Goal: Entertainment & Leisure: Consume media (video, audio)

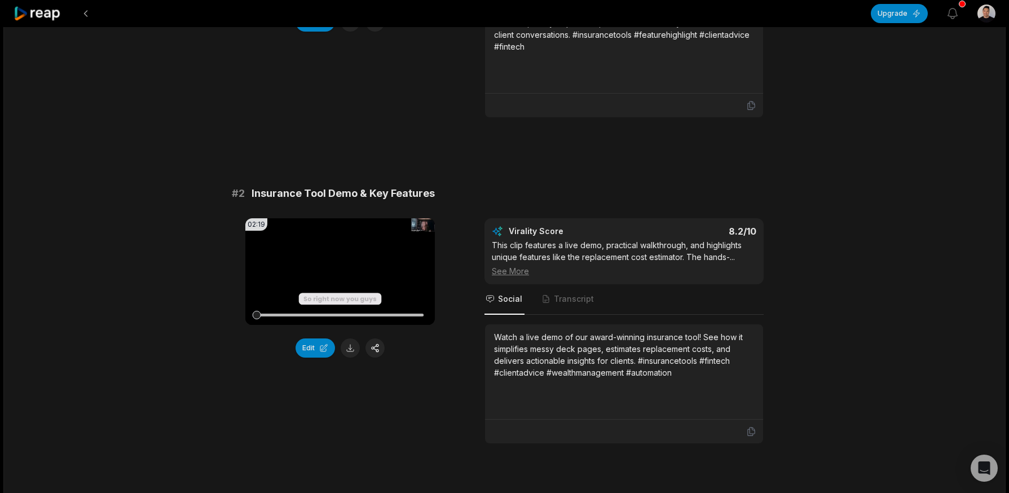
scroll to position [281, 0]
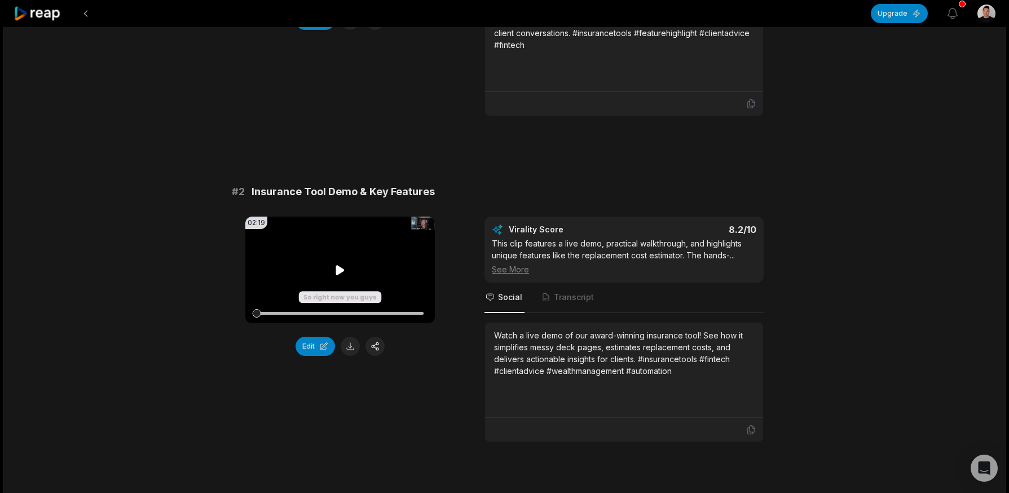
click at [338, 271] on icon at bounding box center [340, 270] width 8 height 10
click at [304, 312] on div at bounding box center [340, 313] width 167 height 3
click at [338, 314] on div at bounding box center [340, 313] width 167 height 3
click at [352, 315] on div at bounding box center [340, 313] width 167 height 20
click at [370, 310] on div at bounding box center [340, 313] width 167 height 20
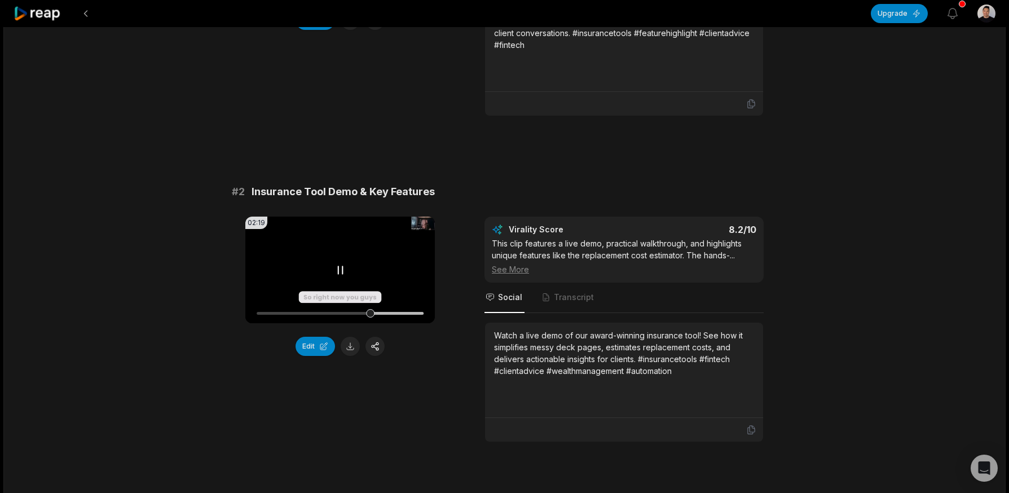
click at [392, 308] on div at bounding box center [340, 313] width 167 height 20
click at [405, 312] on div at bounding box center [340, 313] width 167 height 3
click at [404, 276] on video "Your browser does not support mp4 format." at bounding box center [339, 270] width 189 height 107
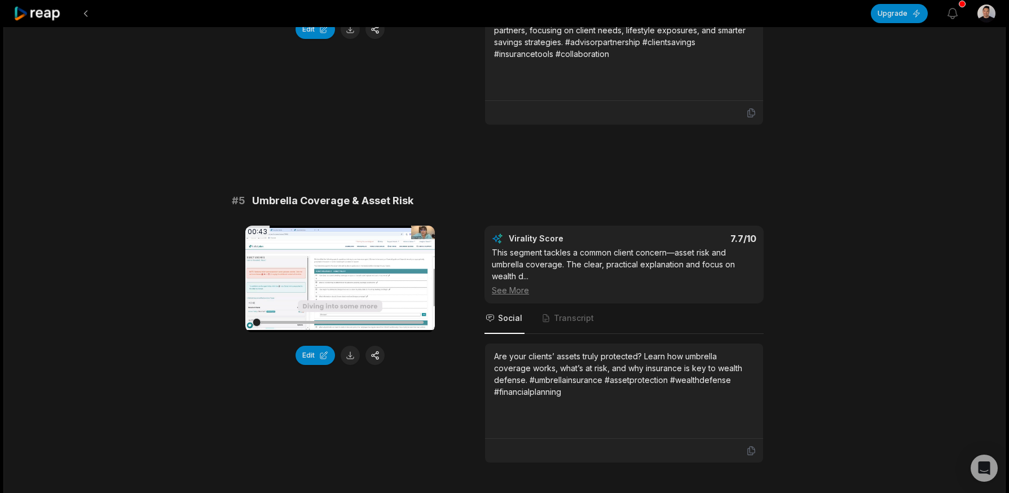
scroll to position [1255, 0]
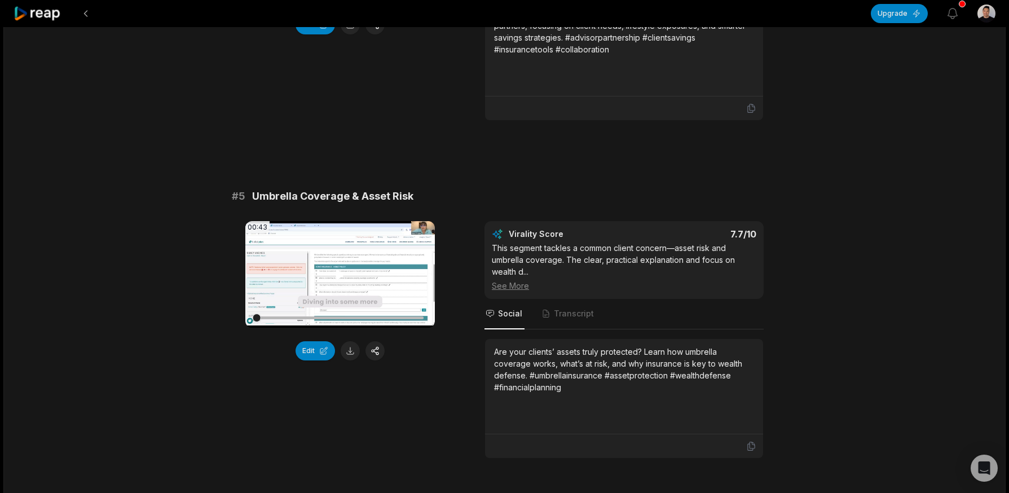
click at [280, 279] on video "Your browser does not support mp4 format." at bounding box center [339, 274] width 189 height 107
click at [443, 178] on div "# 1 Top 3 Favorite Tool Features 01:59 Your browser does not support mp4 format…" at bounding box center [505, 486] width 546 height 3203
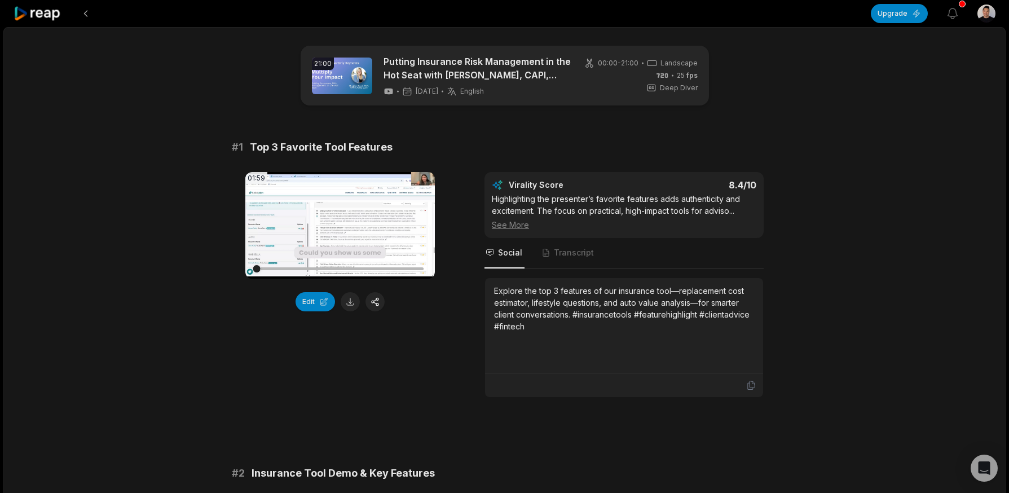
scroll to position [1, 0]
click at [461, 151] on div "# 1 Top 3 Favorite Tool Features" at bounding box center [505, 147] width 546 height 16
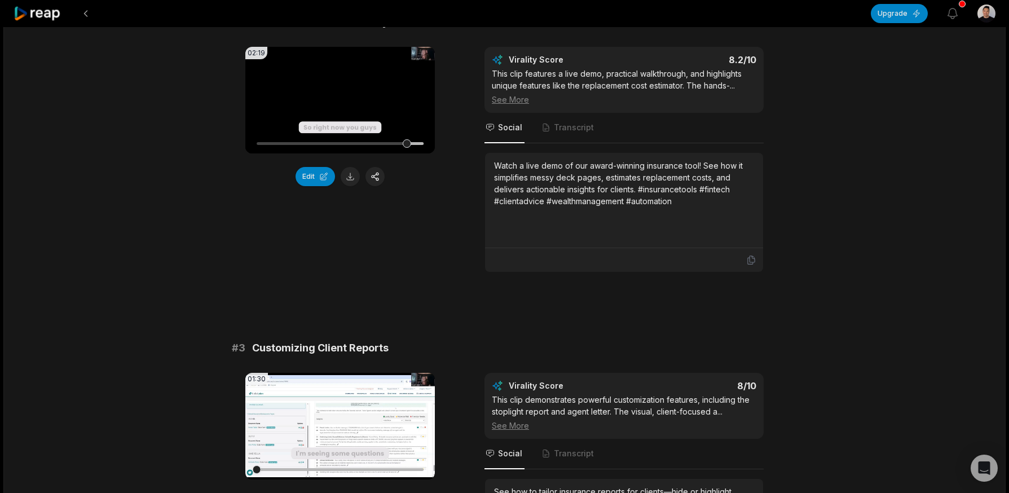
scroll to position [453, 0]
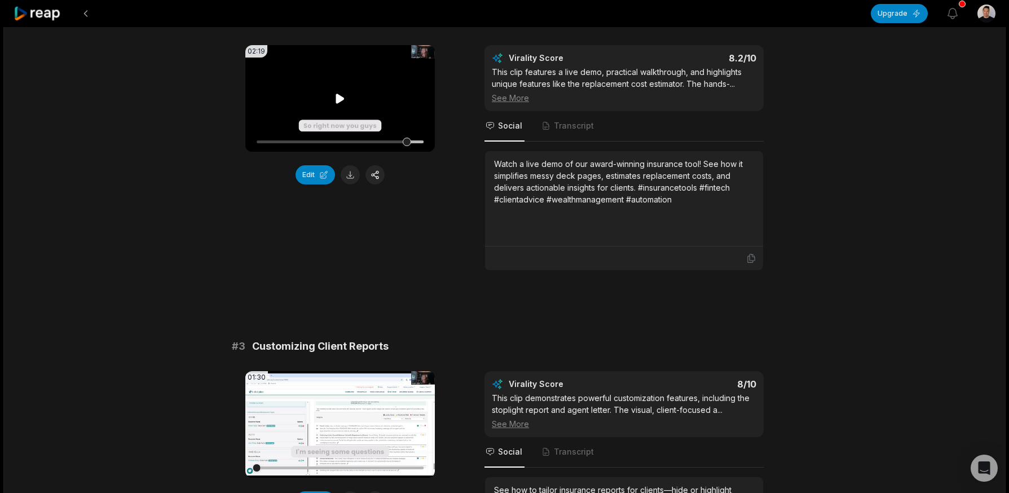
click at [359, 110] on video "Your browser does not support mp4 format." at bounding box center [339, 98] width 189 height 107
click at [354, 119] on video "Your browser does not support mp4 format." at bounding box center [339, 98] width 189 height 107
